Goal: Task Accomplishment & Management: Manage account settings

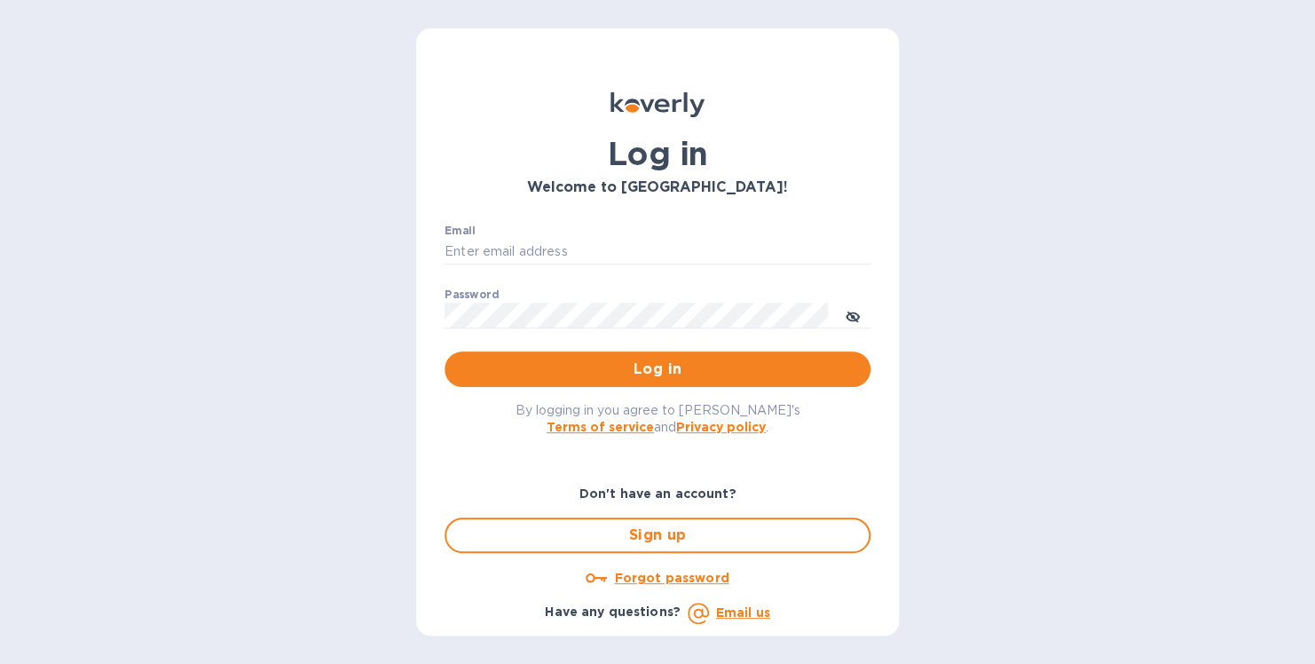
type input "[PERSON_NAME][EMAIL_ADDRESS][DOMAIN_NAME]"
click at [612, 385] on button "Log in" at bounding box center [658, 368] width 426 height 35
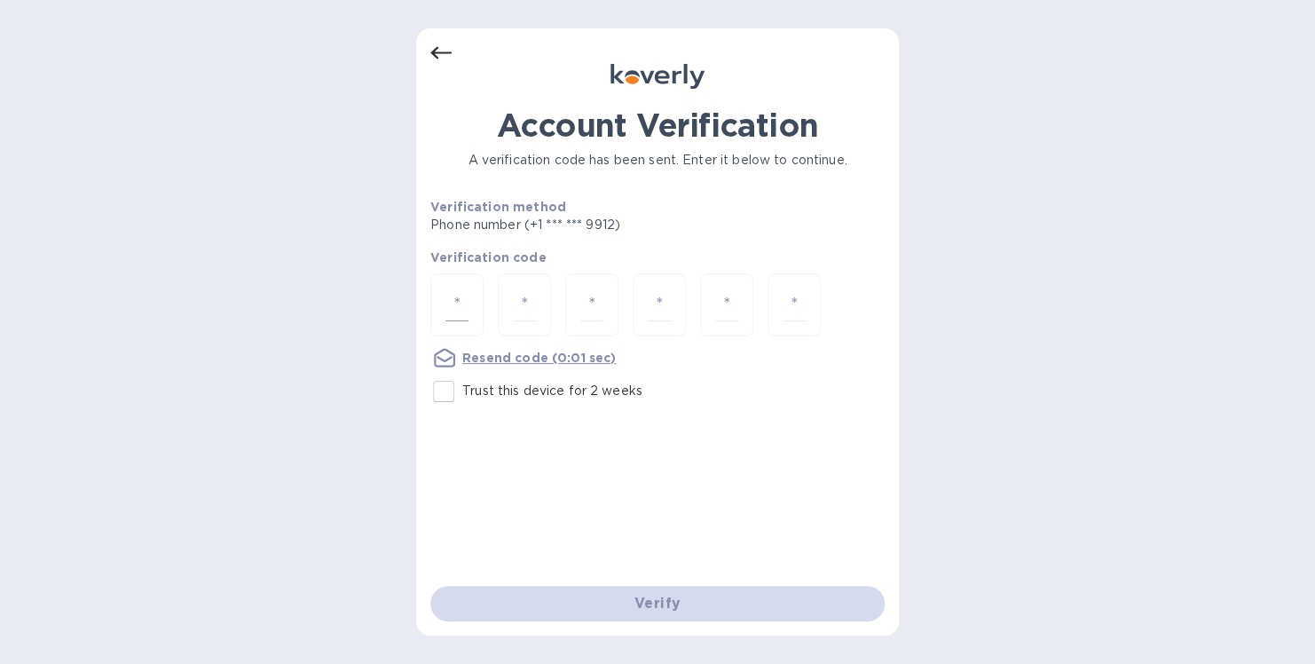
click at [469, 309] on div at bounding box center [456, 304] width 53 height 63
type input "5"
type input "3"
type input "2"
type input "1"
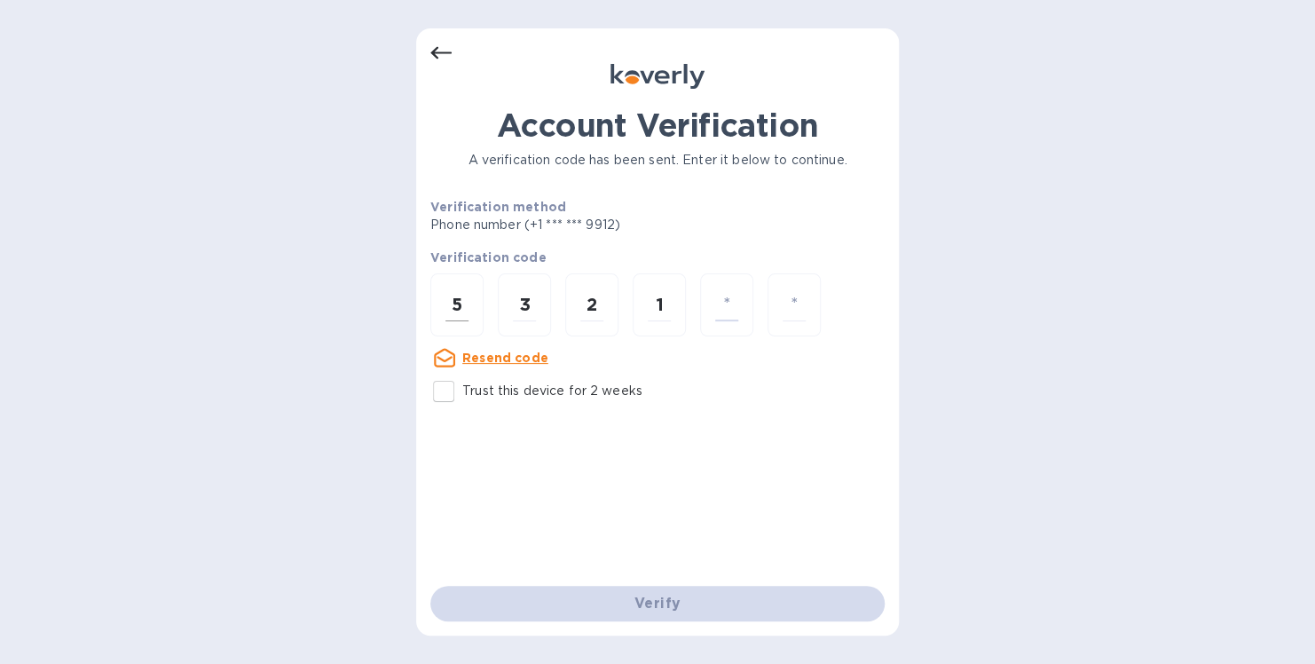
type input "2"
type input "8"
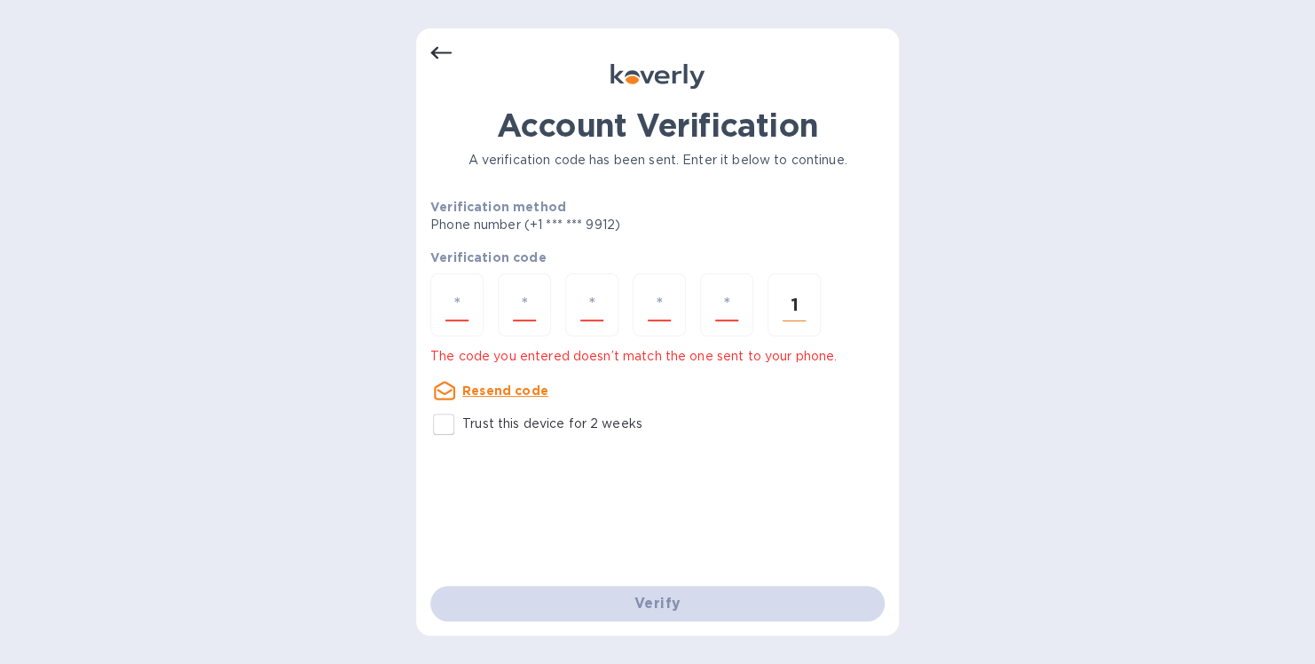
type input "1"
click at [794, 327] on div "1" at bounding box center [794, 304] width 53 height 63
drag, startPoint x: 797, startPoint y: 291, endPoint x: 816, endPoint y: 299, distance: 21.1
click at [797, 292] on input "1" at bounding box center [794, 304] width 23 height 33
click at [459, 310] on input "number" at bounding box center [456, 304] width 23 height 33
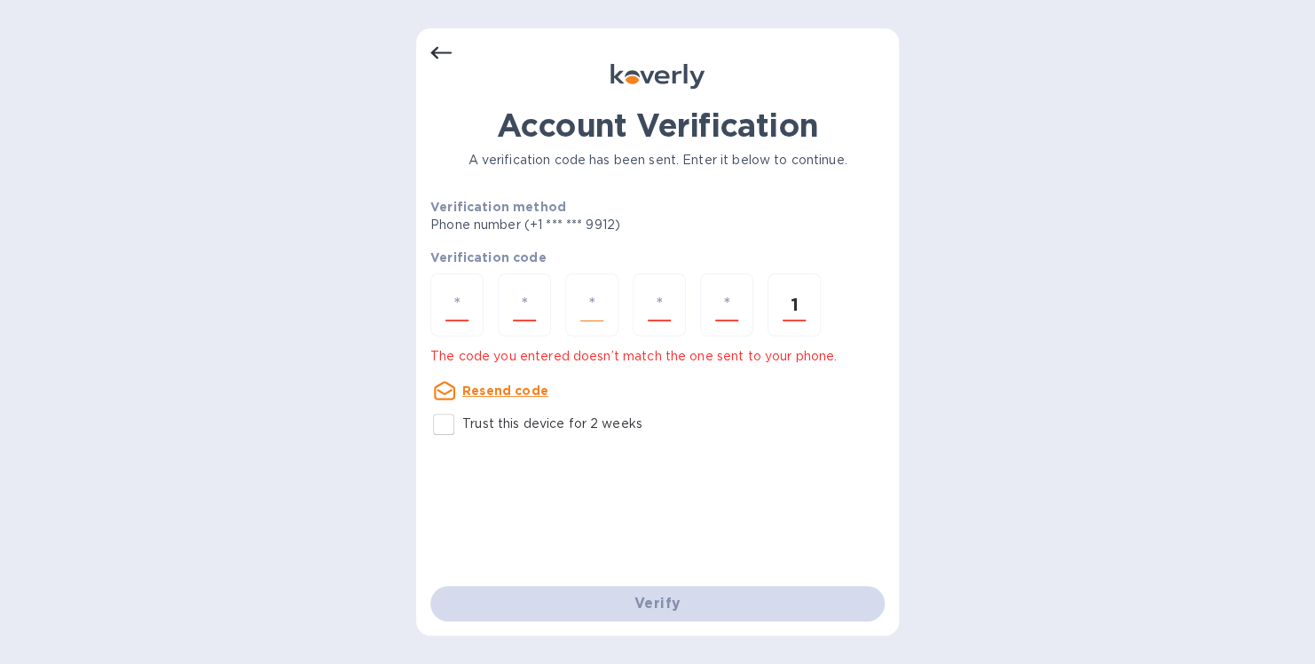
type input "5"
type input "3"
type input "1"
type input "2"
type input "8"
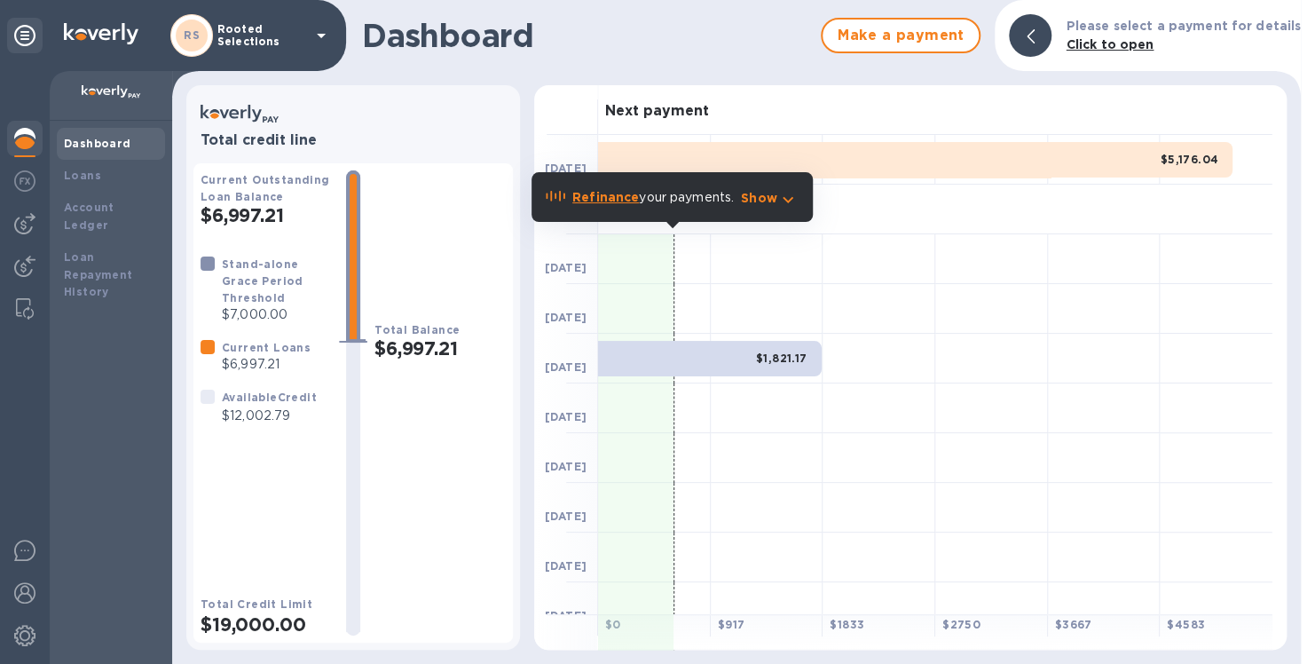
click at [264, 76] on div "Dashboard Make a payment Please select a payment for details Click to open Tota…" at bounding box center [736, 332] width 1129 height 664
click at [125, 91] on img at bounding box center [111, 92] width 59 height 14
